Goal: Find specific page/section: Find specific page/section

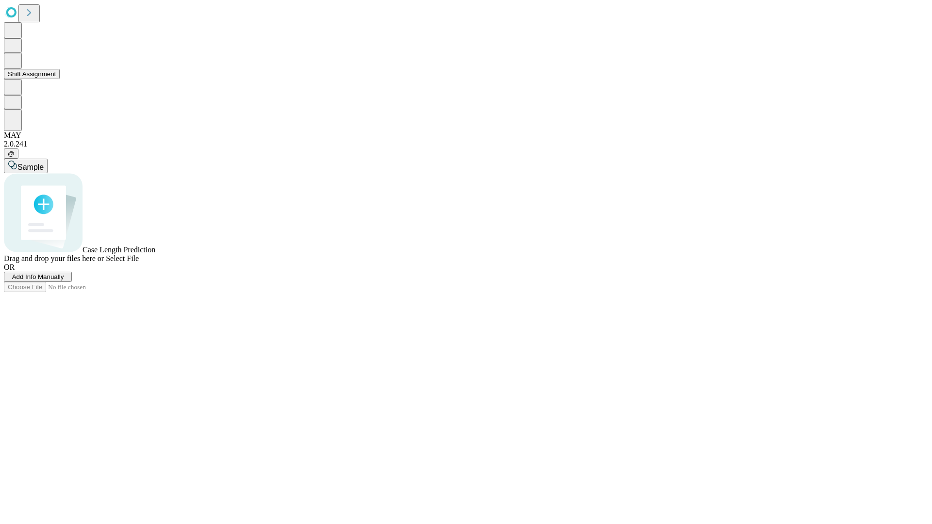
click at [60, 79] on button "Shift Assignment" at bounding box center [32, 74] width 56 height 10
